Goal: Information Seeking & Learning: Learn about a topic

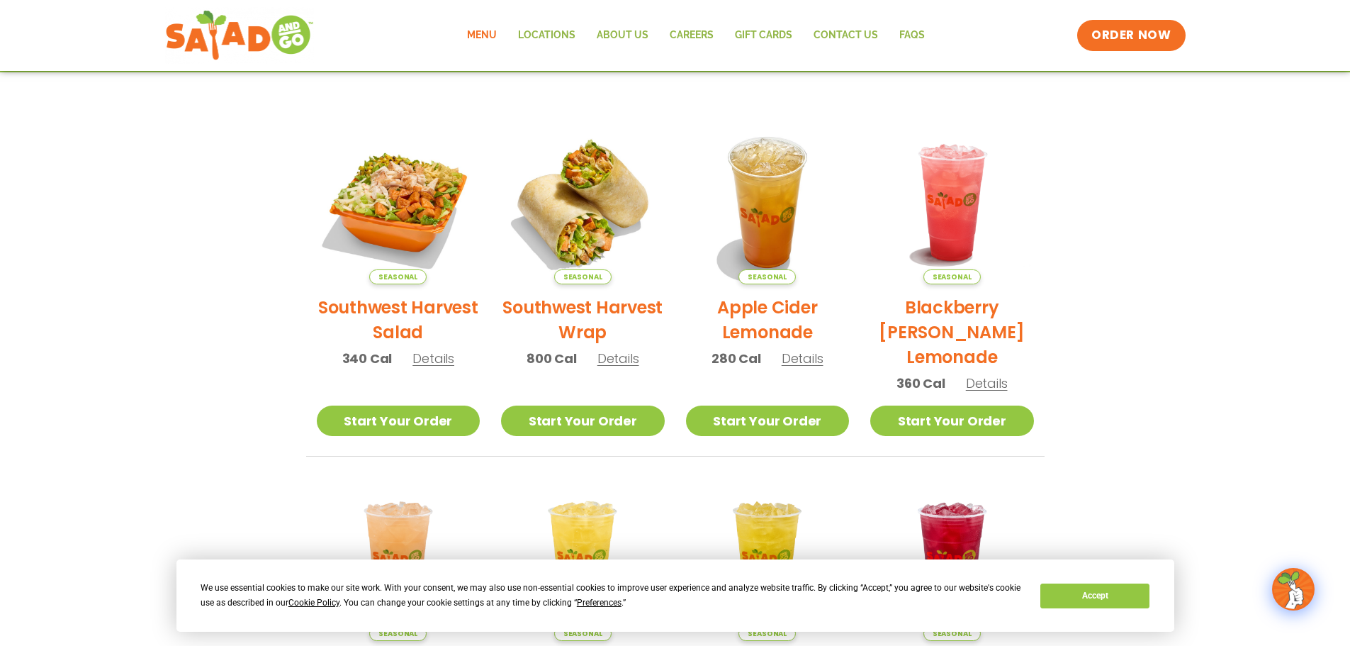
scroll to position [284, 0]
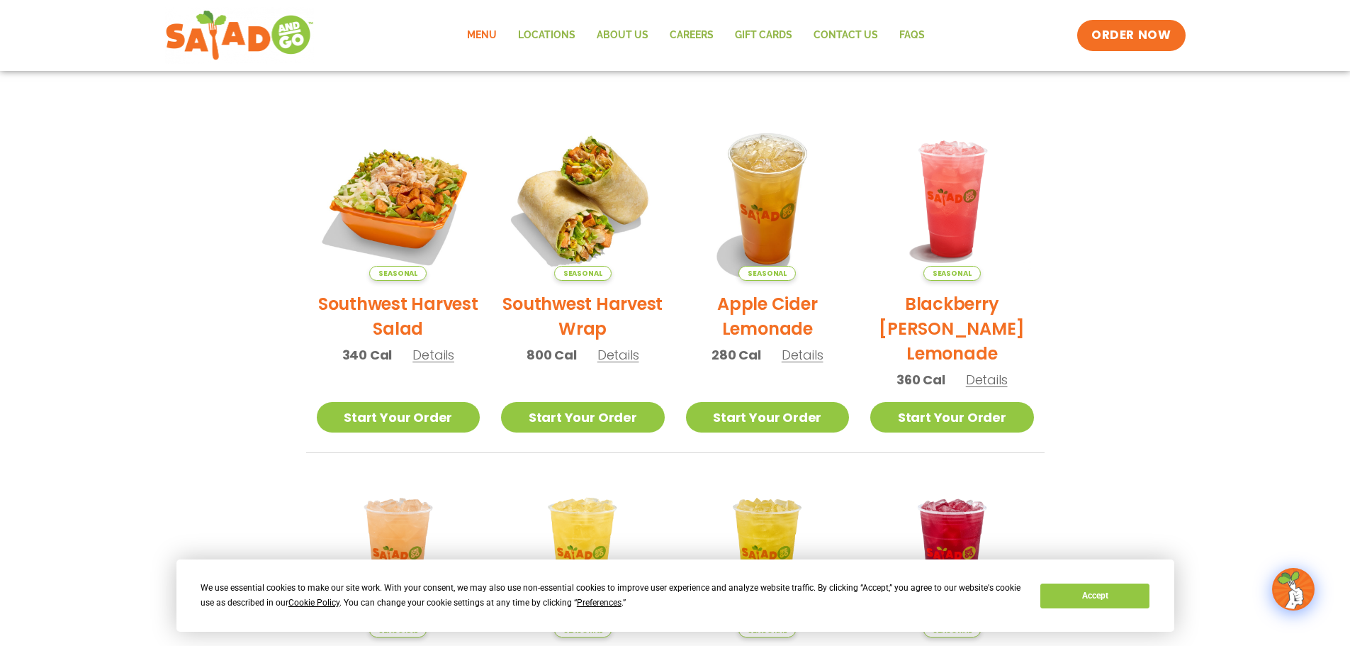
click at [439, 366] on div "Seasonal Southwest Harvest Salad 340 Cal Details" at bounding box center [399, 247] width 164 height 260
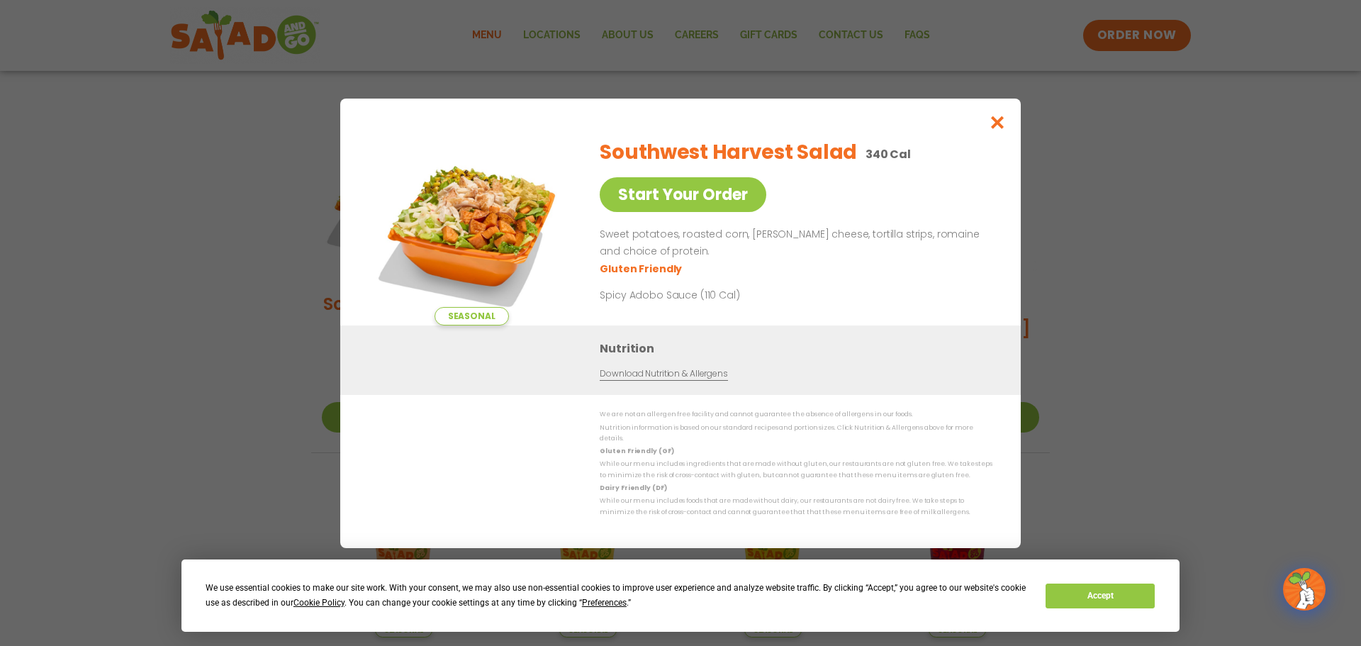
click at [438, 357] on div "Nutrition Download Nutrition & Allergens" at bounding box center [680, 359] width 681 height 69
click at [1000, 130] on icon "Close modal" at bounding box center [998, 122] width 18 height 15
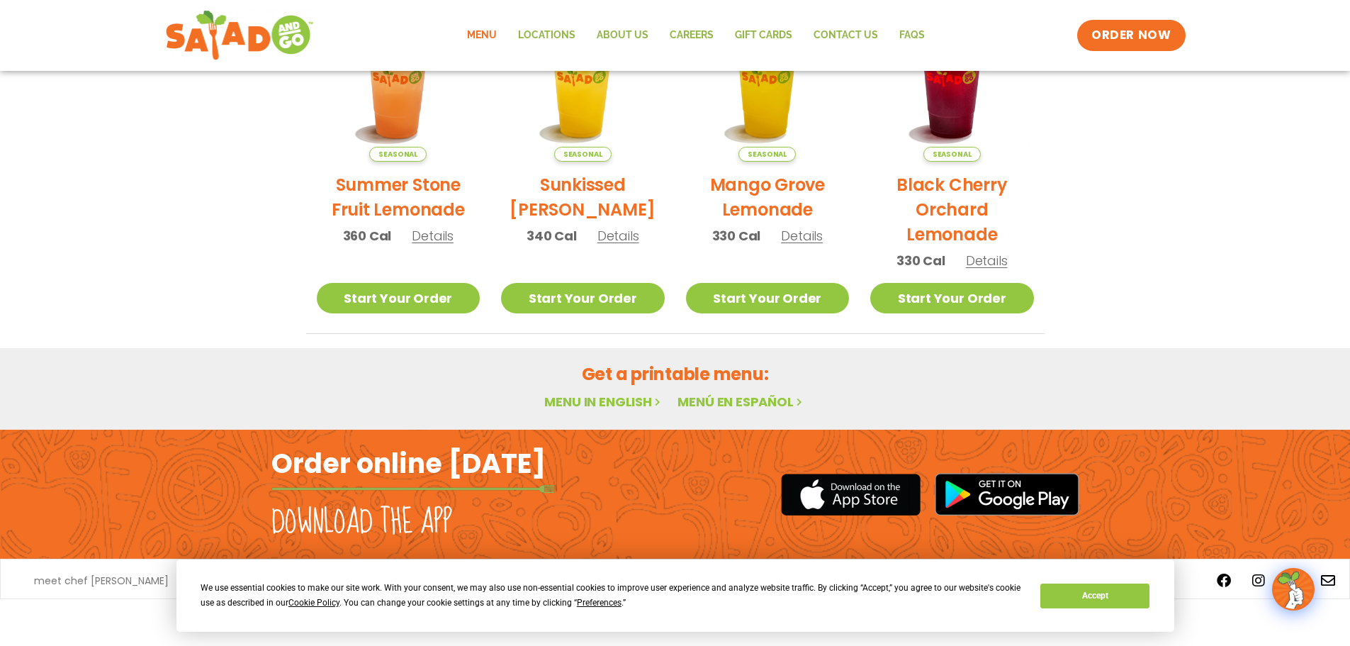
scroll to position [760, 0]
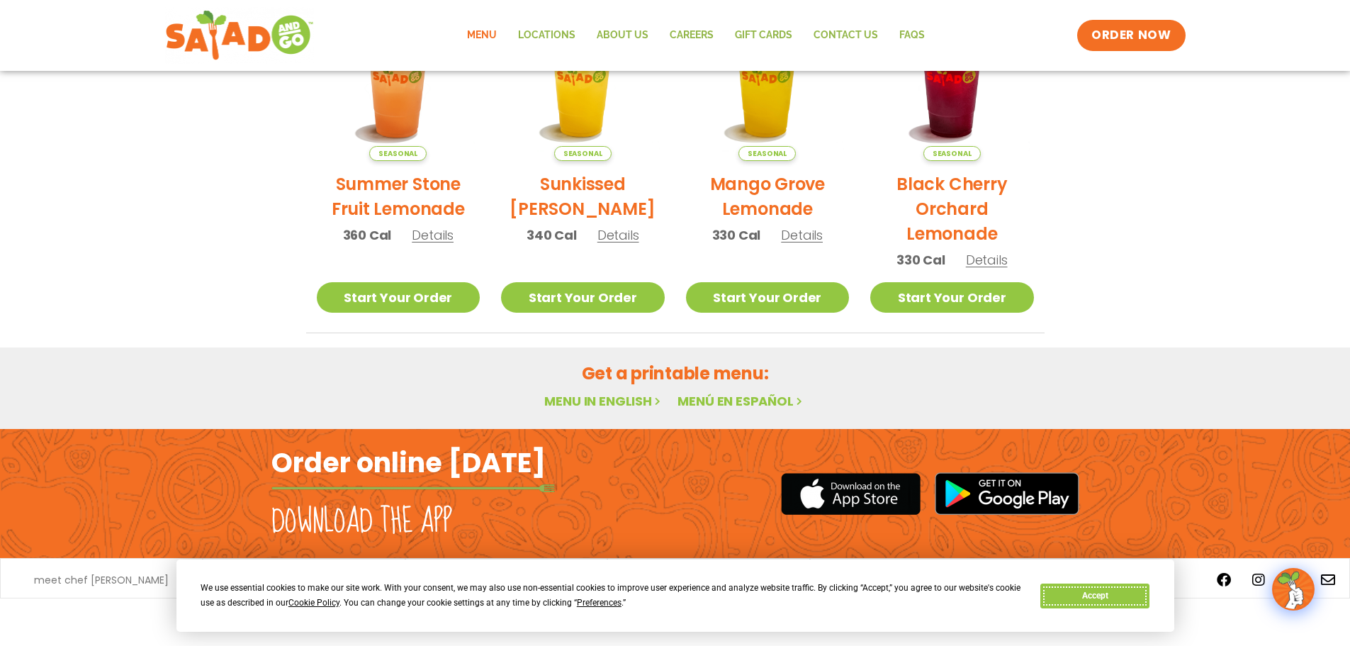
click at [1070, 600] on button "Accept" at bounding box center [1095, 595] width 109 height 25
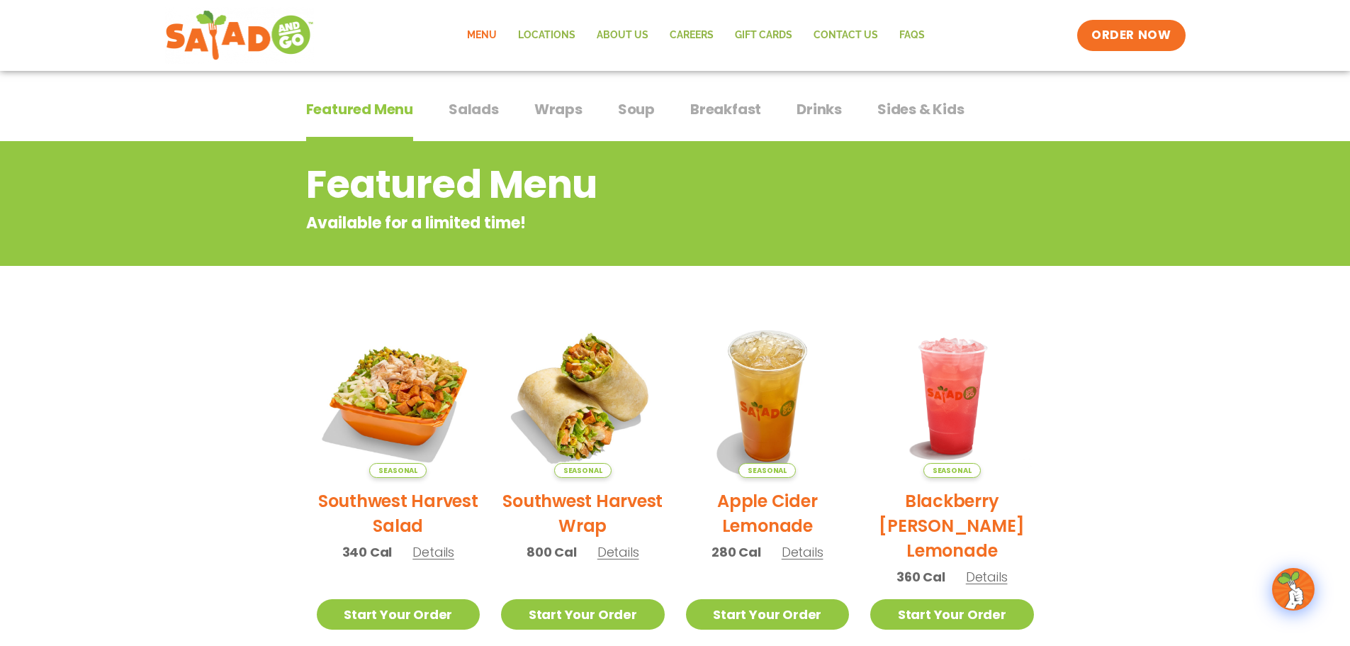
scroll to position [0, 0]
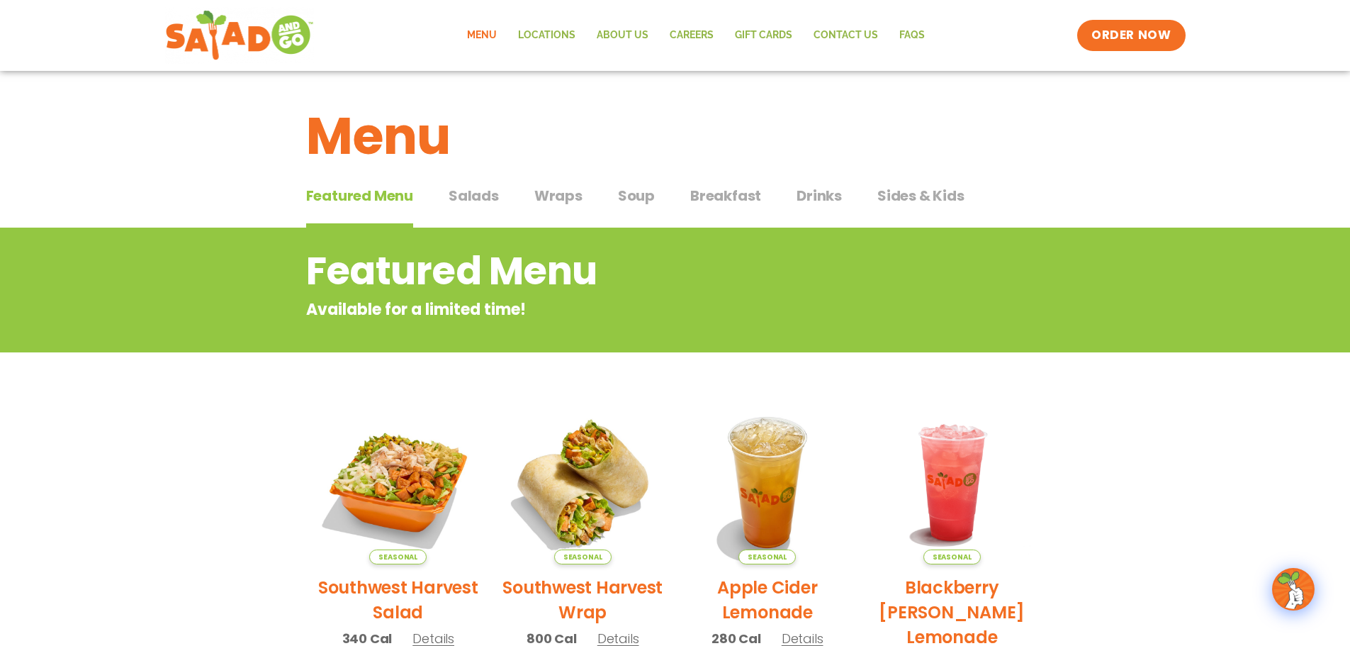
click at [473, 202] on span "Salads" at bounding box center [474, 195] width 50 height 21
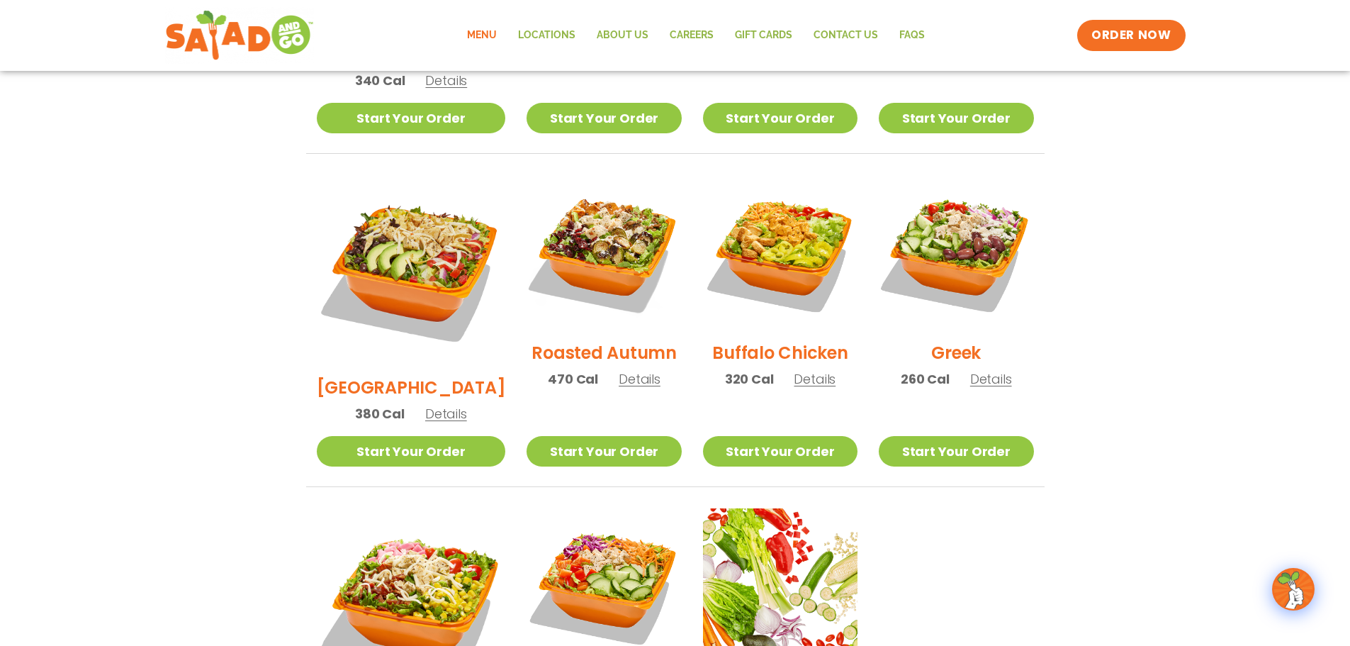
scroll to position [709, 0]
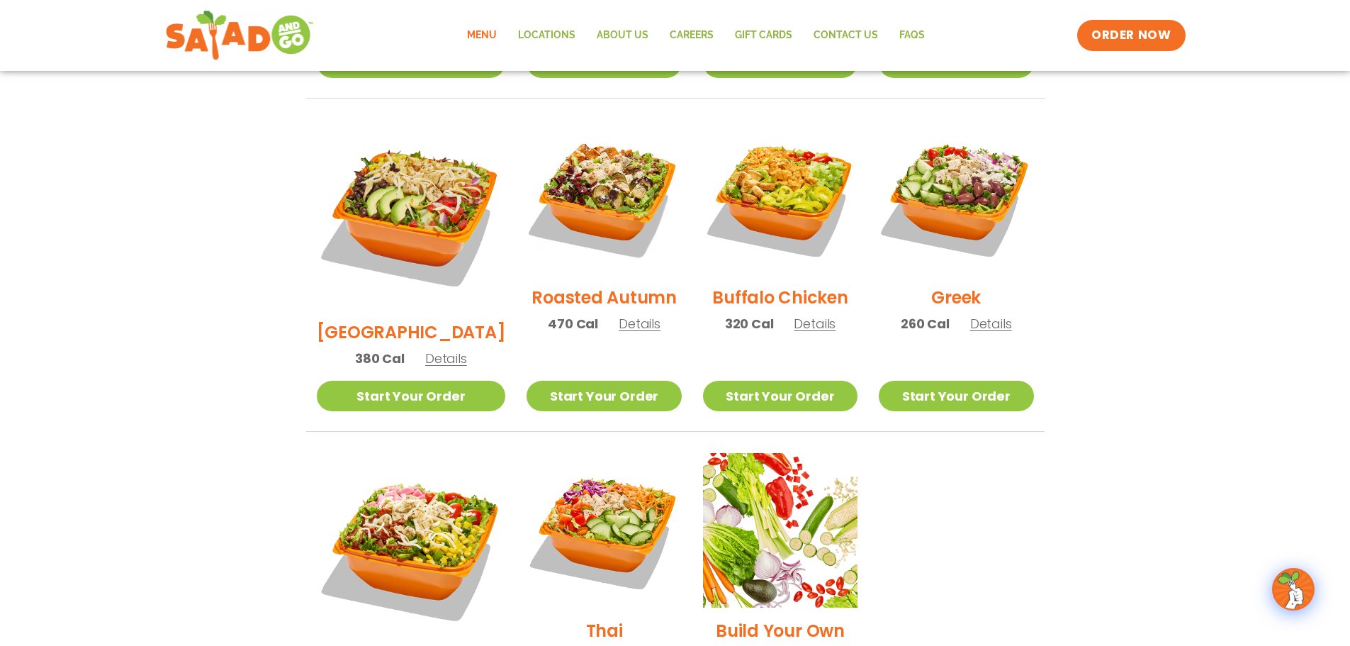
click at [978, 315] on span "Details" at bounding box center [991, 324] width 42 height 18
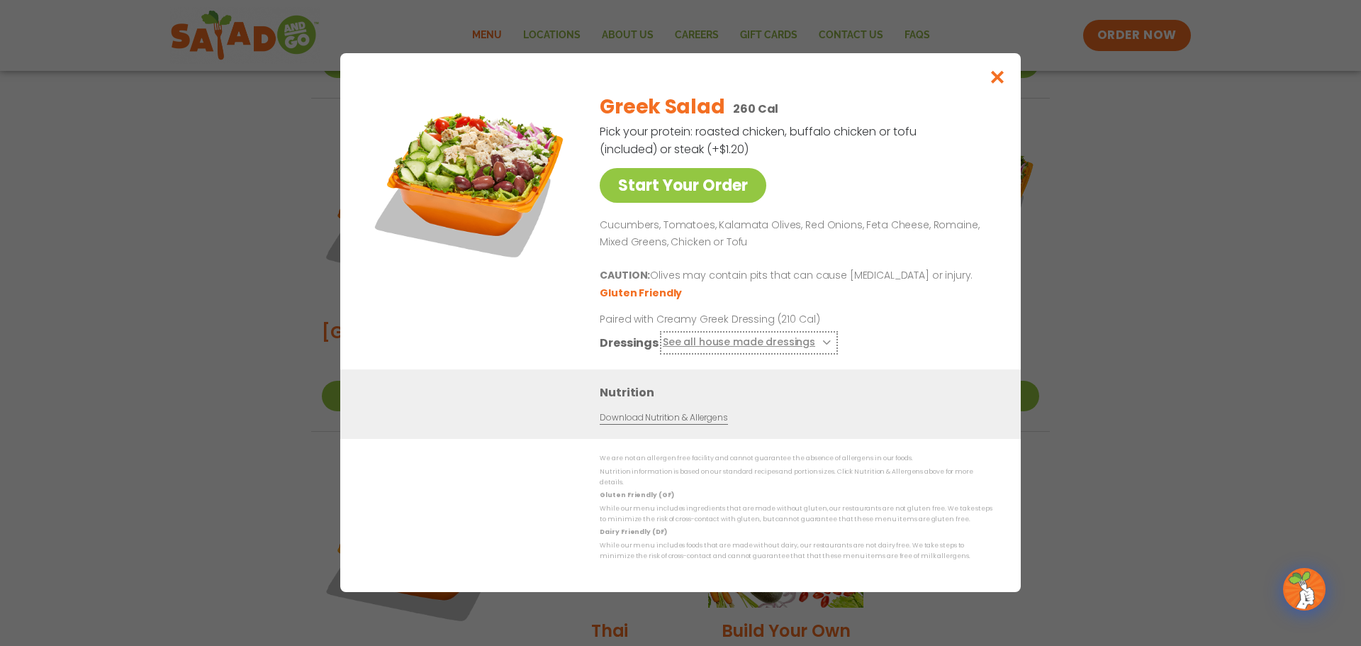
click at [790, 350] on button "See all house made dressings" at bounding box center [749, 344] width 172 height 18
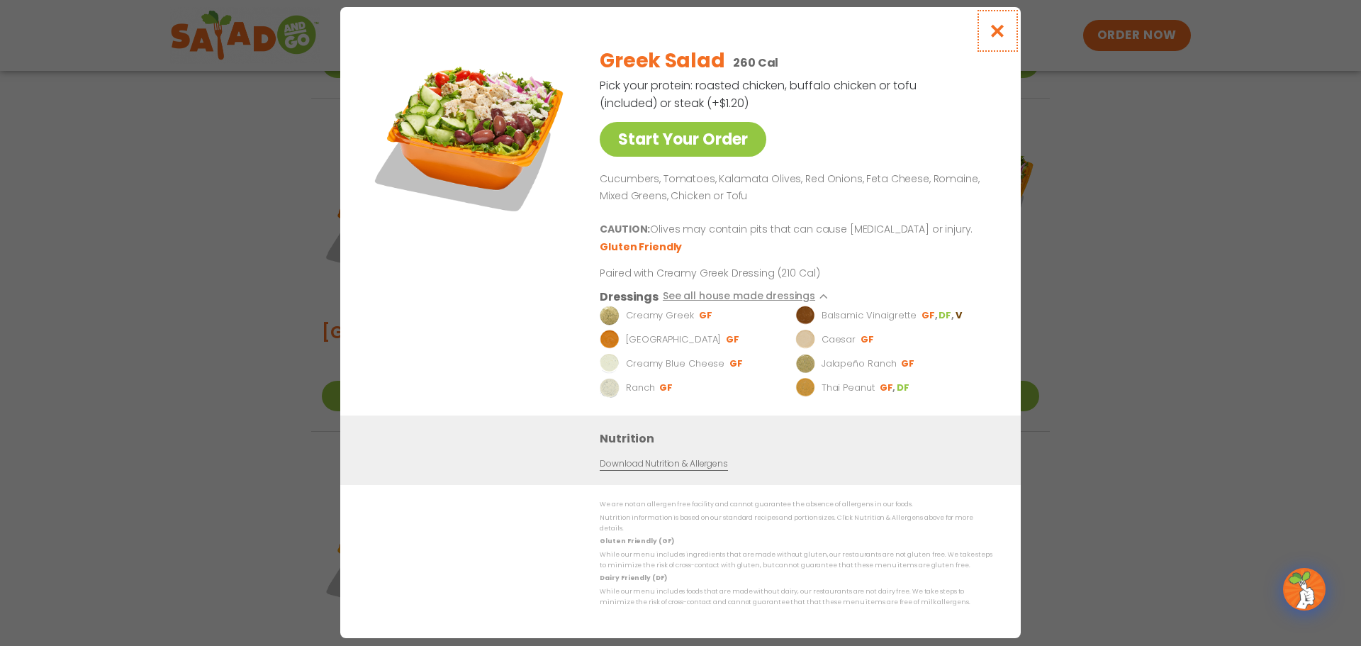
click at [997, 38] on icon "Close modal" at bounding box center [998, 30] width 18 height 15
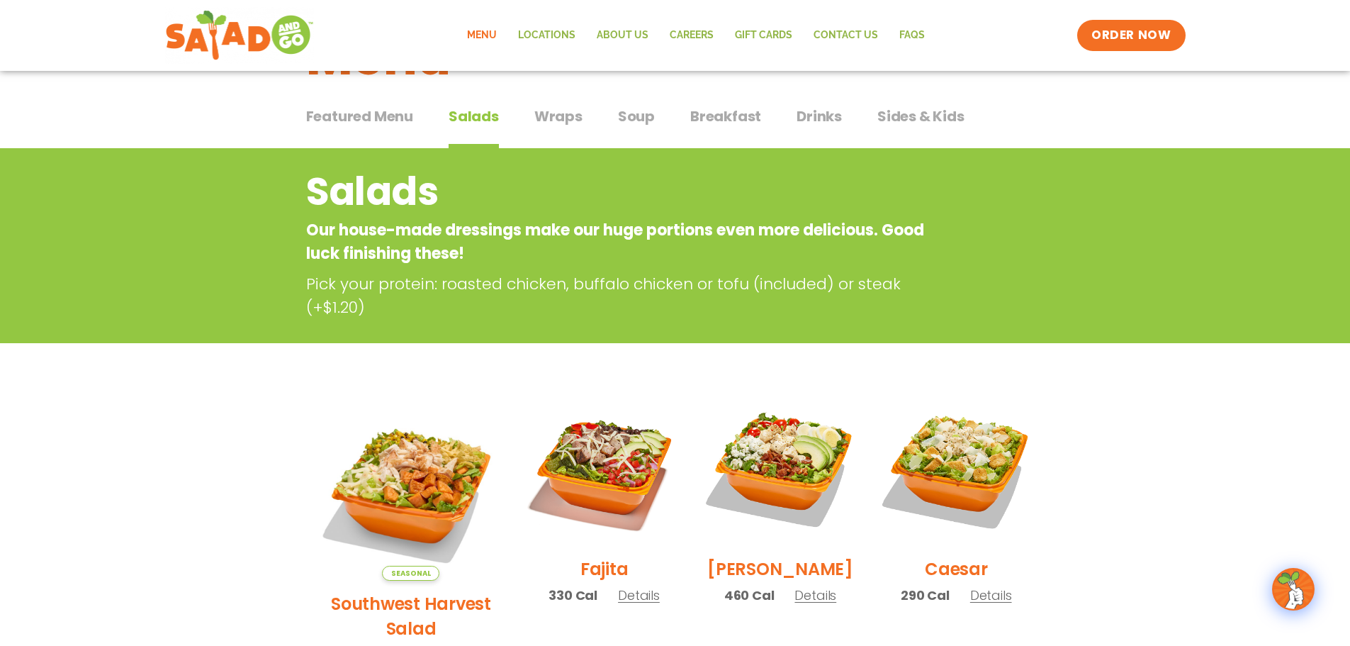
scroll to position [71, 0]
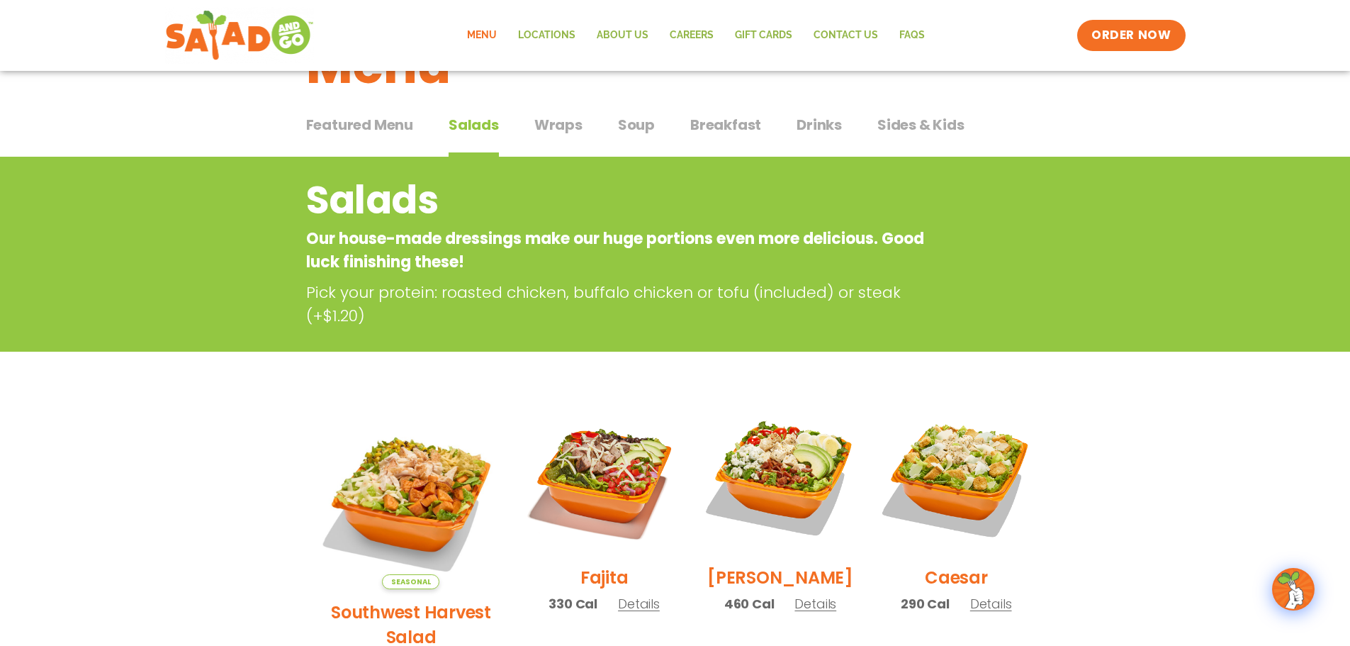
click at [551, 118] on span "Wraps" at bounding box center [558, 124] width 48 height 21
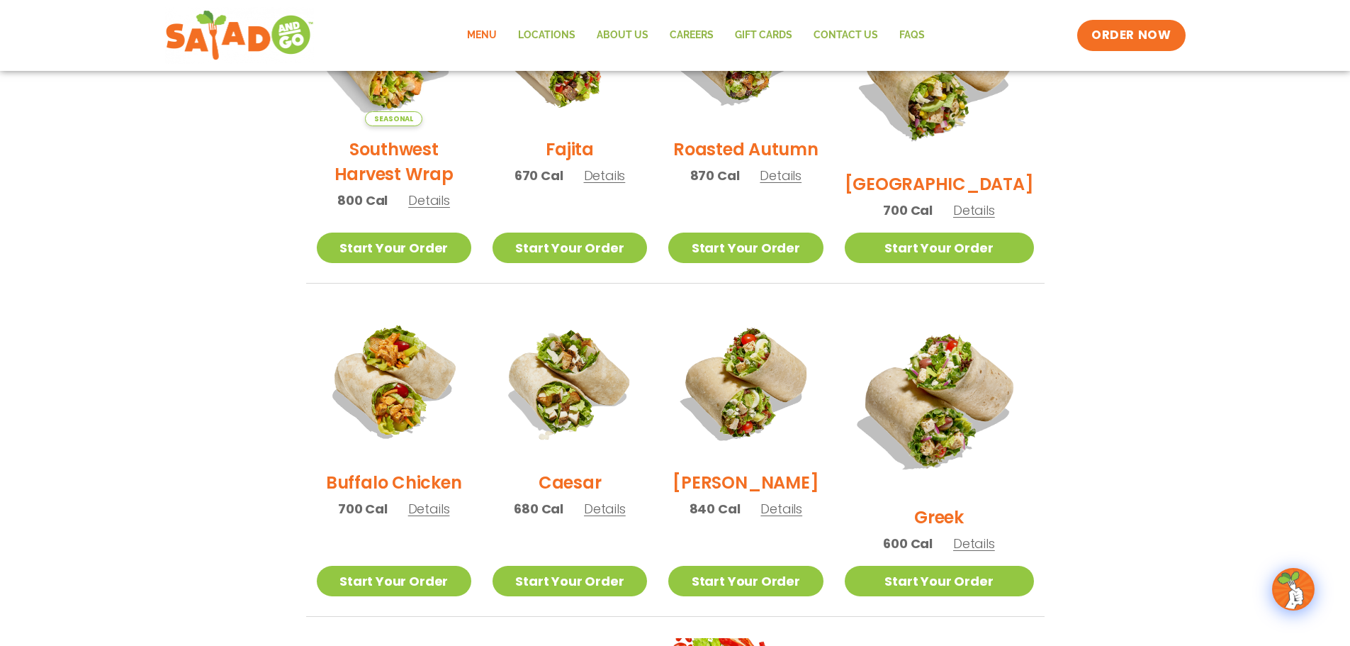
scroll to position [496, 0]
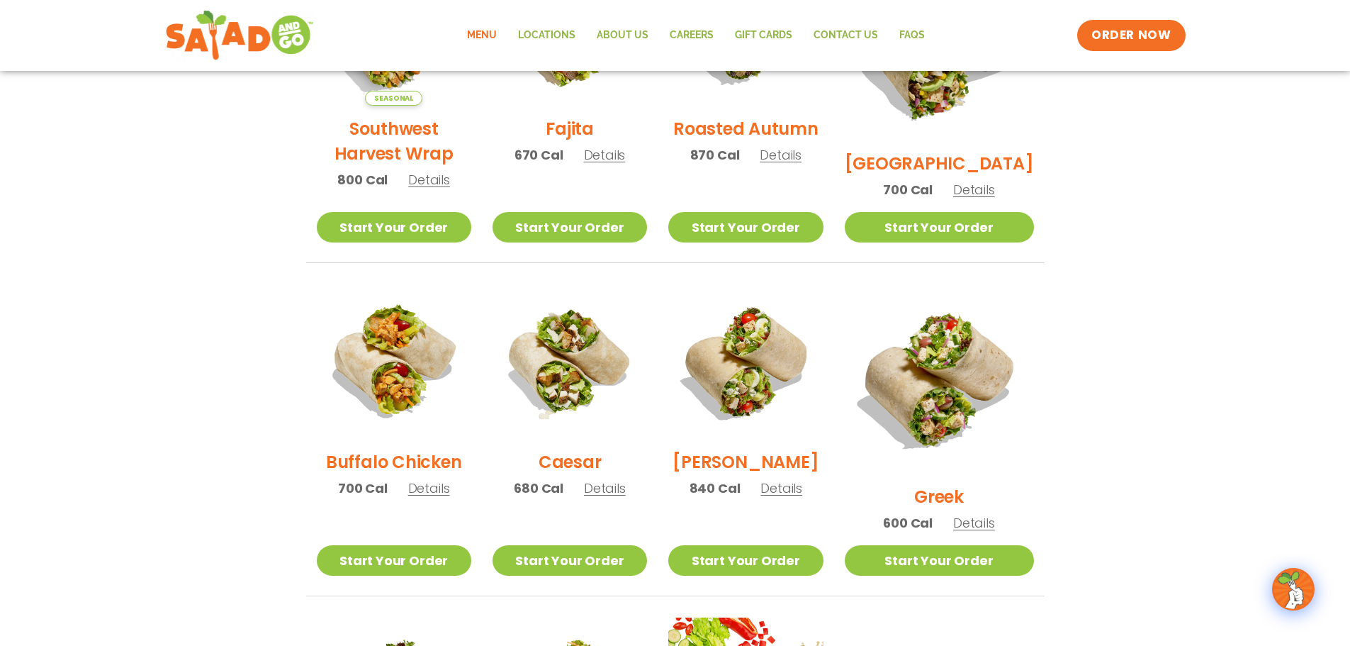
click at [987, 514] on span "Details" at bounding box center [974, 523] width 42 height 18
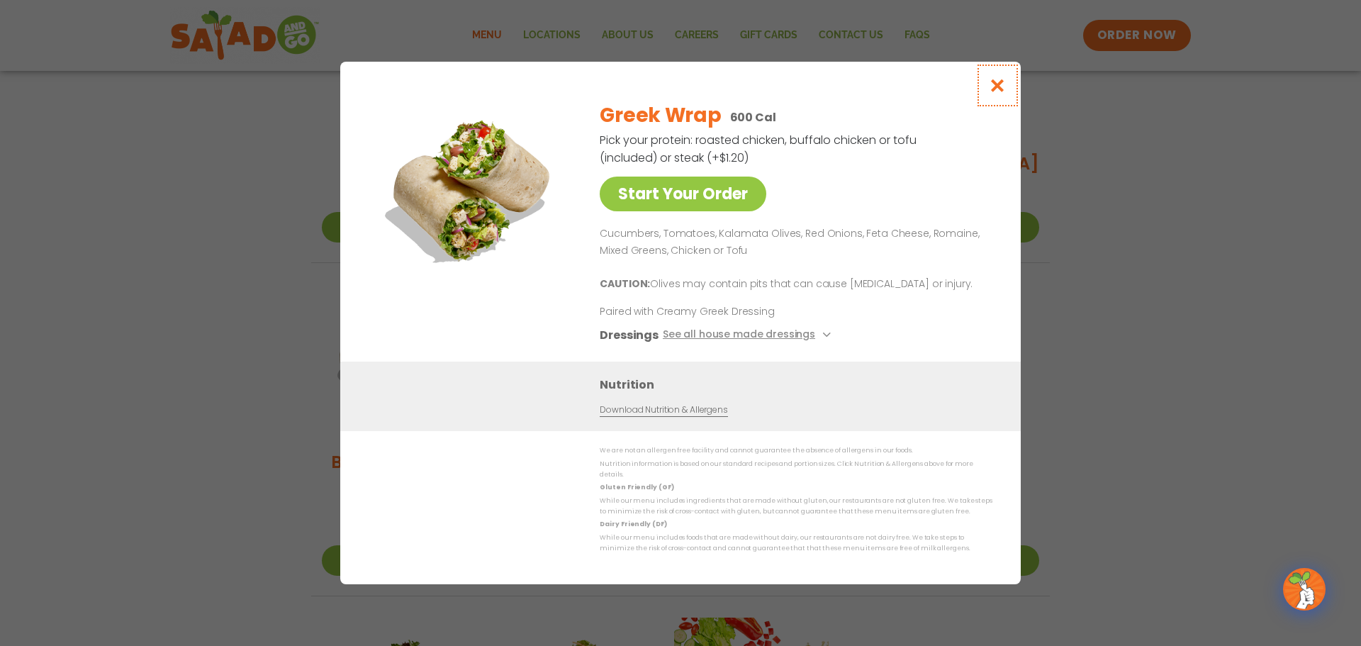
click at [1002, 93] on icon "Close modal" at bounding box center [998, 85] width 18 height 15
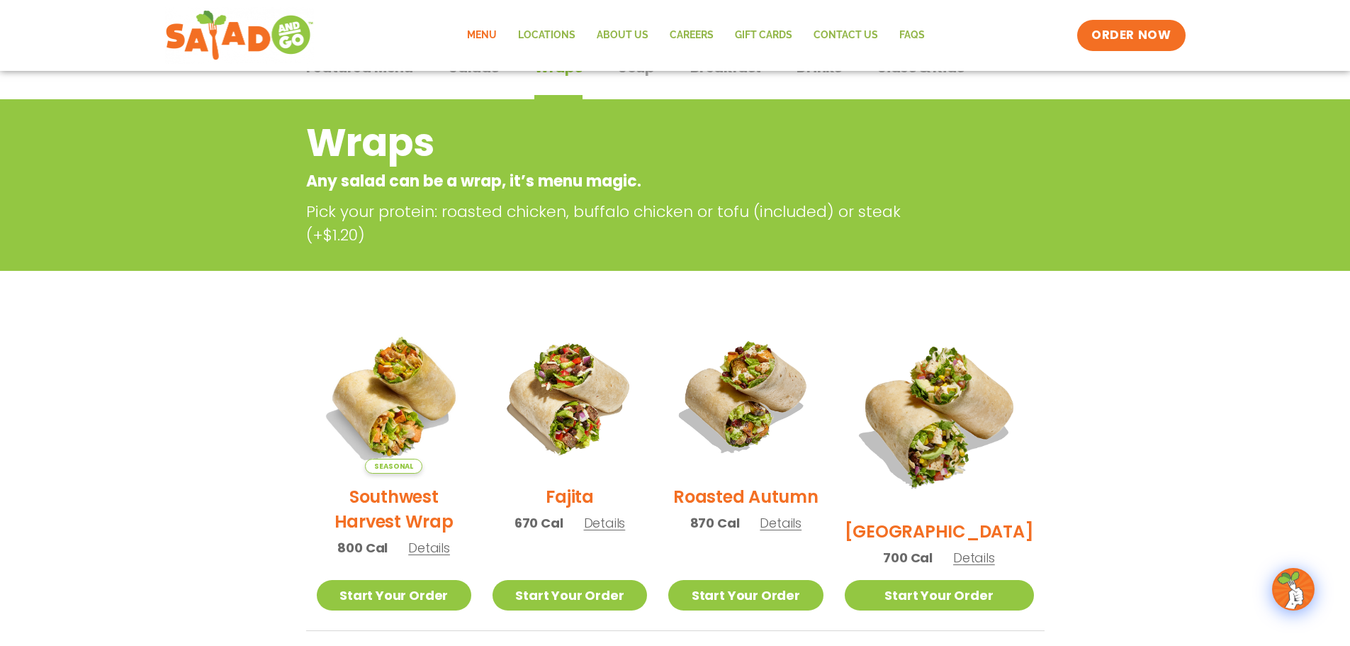
scroll to position [0, 0]
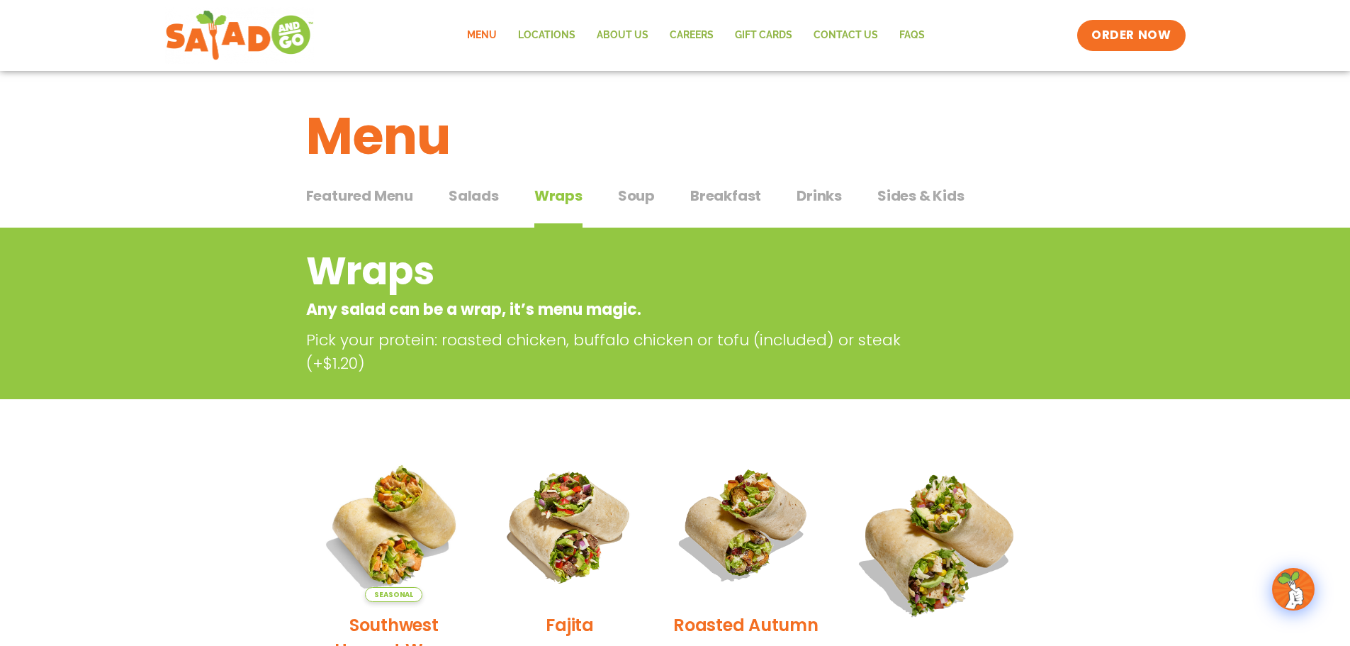
click at [630, 196] on span "Soup" at bounding box center [636, 195] width 37 height 21
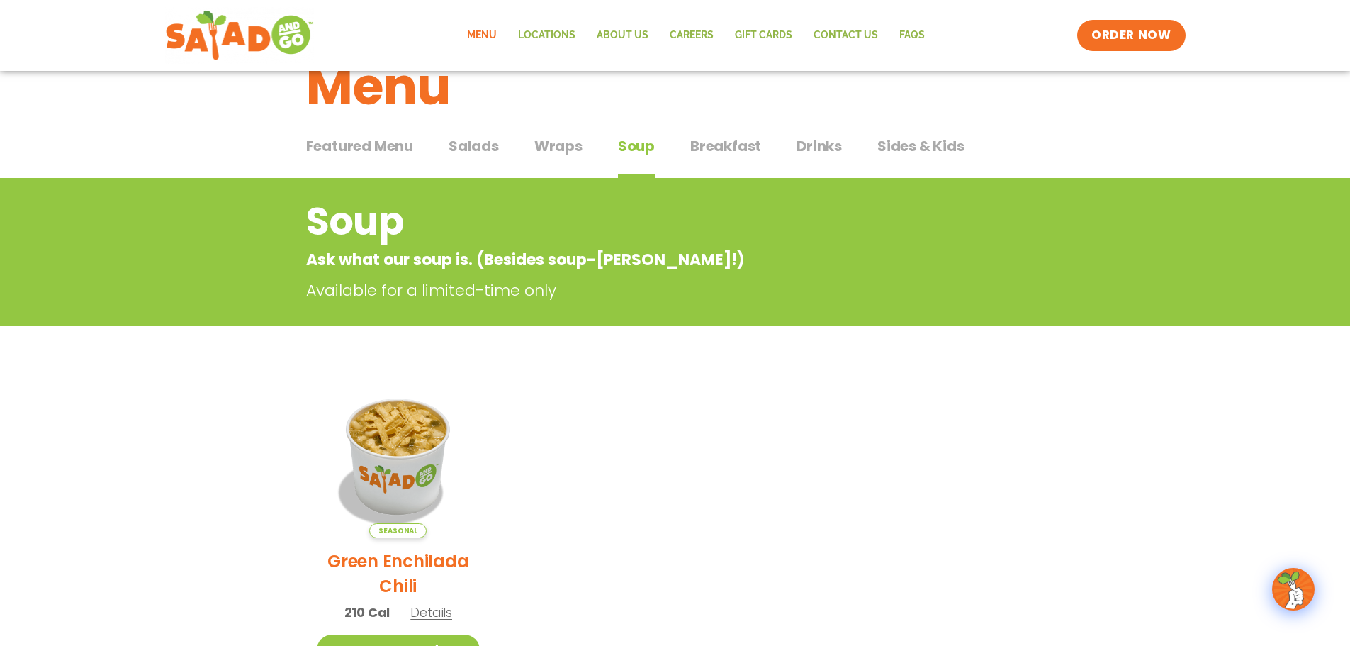
scroll to position [71, 0]
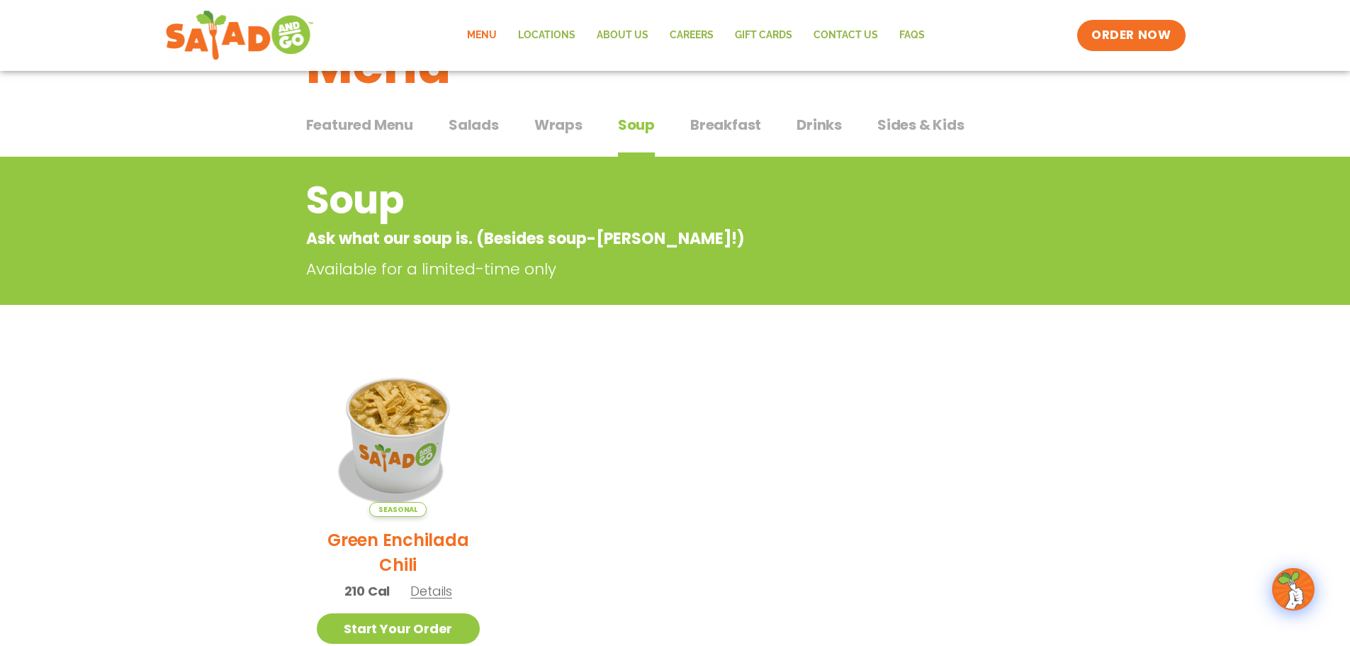
click at [719, 136] on button "Breakfast Breakfast" at bounding box center [725, 135] width 71 height 43
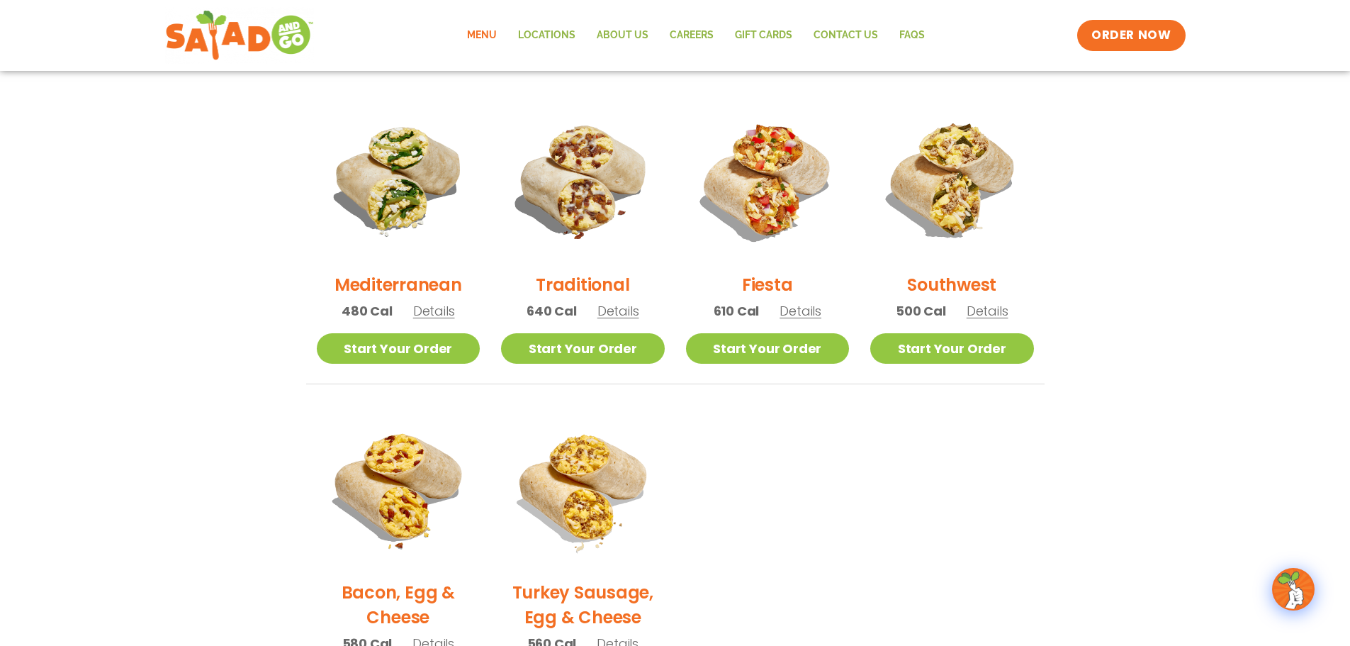
scroll to position [71, 0]
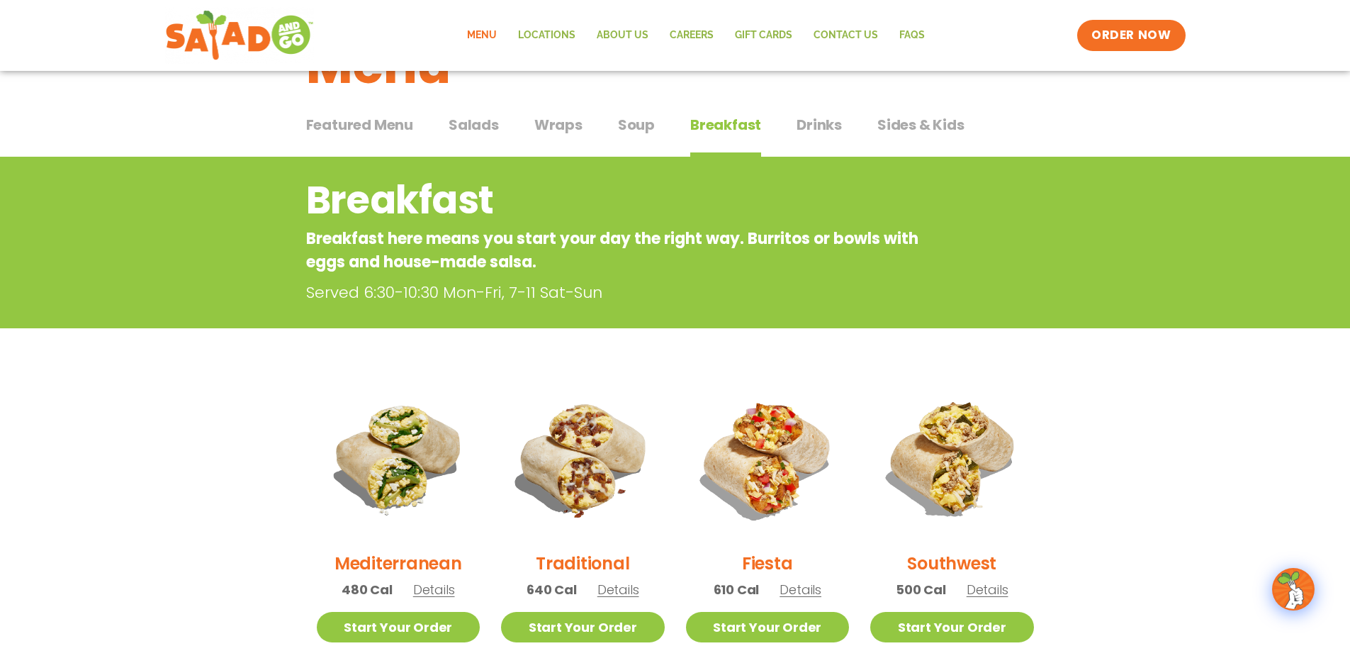
click at [829, 125] on span "Drinks" at bounding box center [819, 124] width 45 height 21
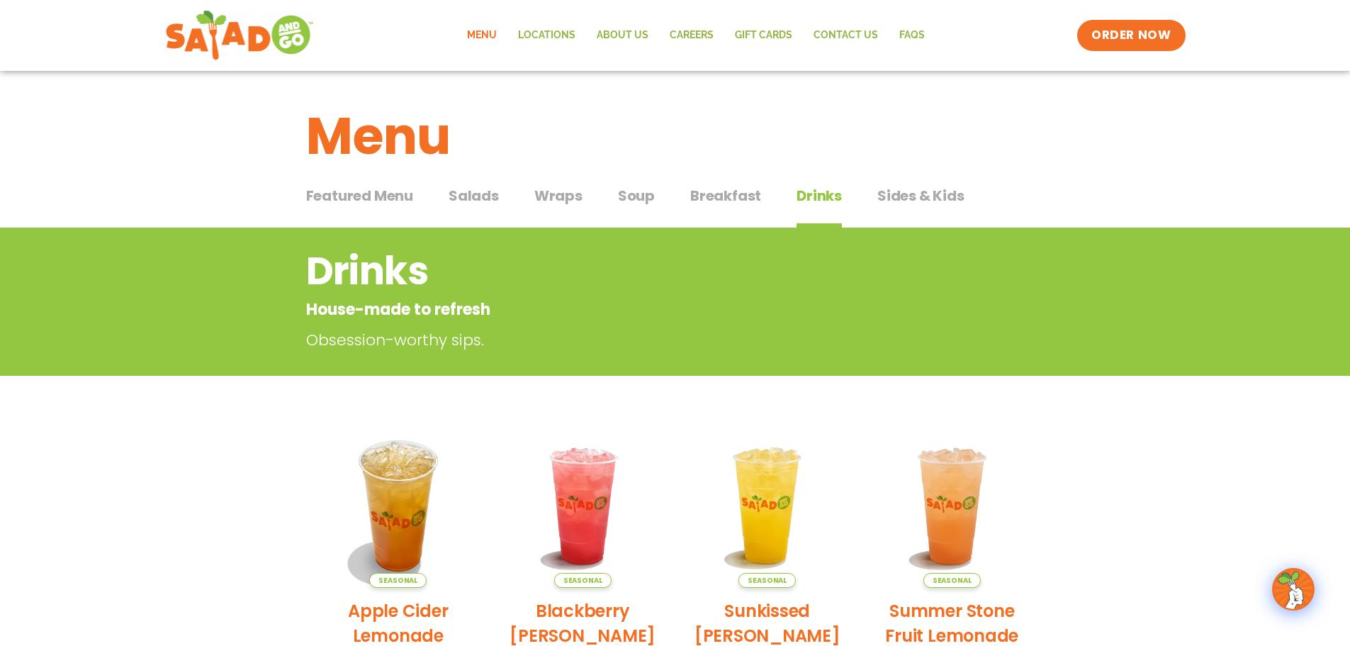
click at [897, 201] on span "Sides & Kids" at bounding box center [921, 195] width 87 height 21
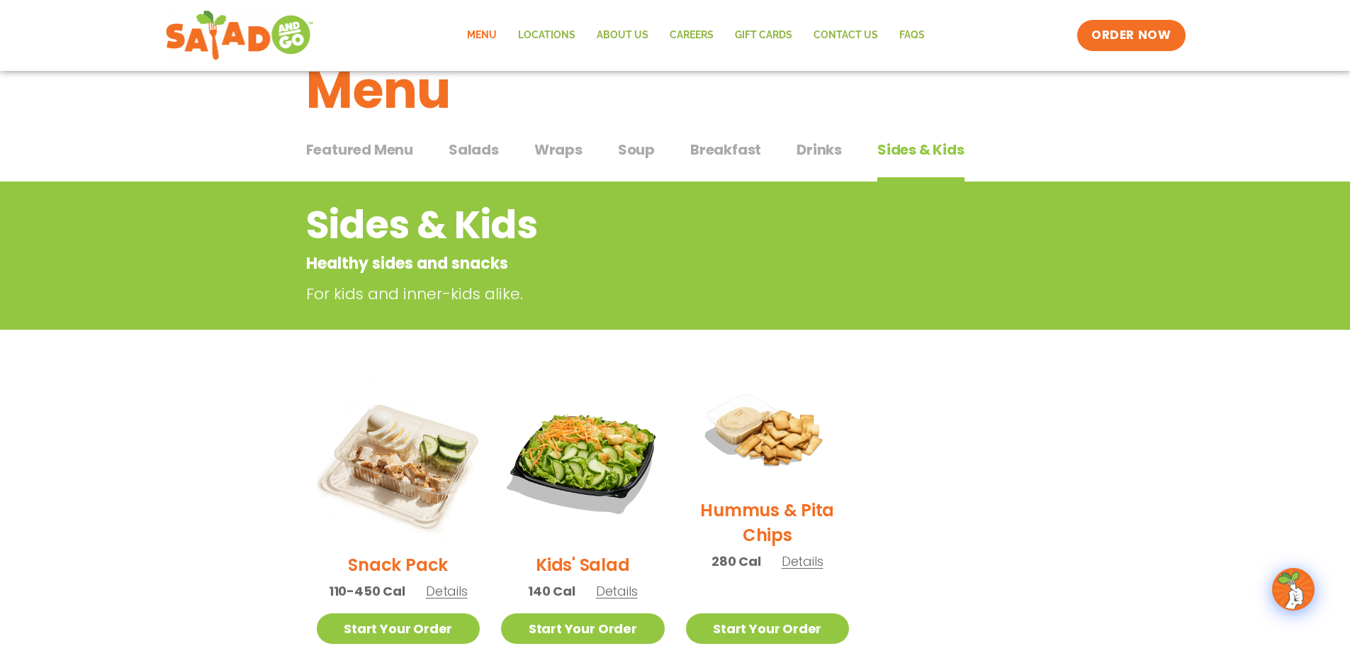
scroll to position [71, 0]
